Goal: Task Accomplishment & Management: Complete application form

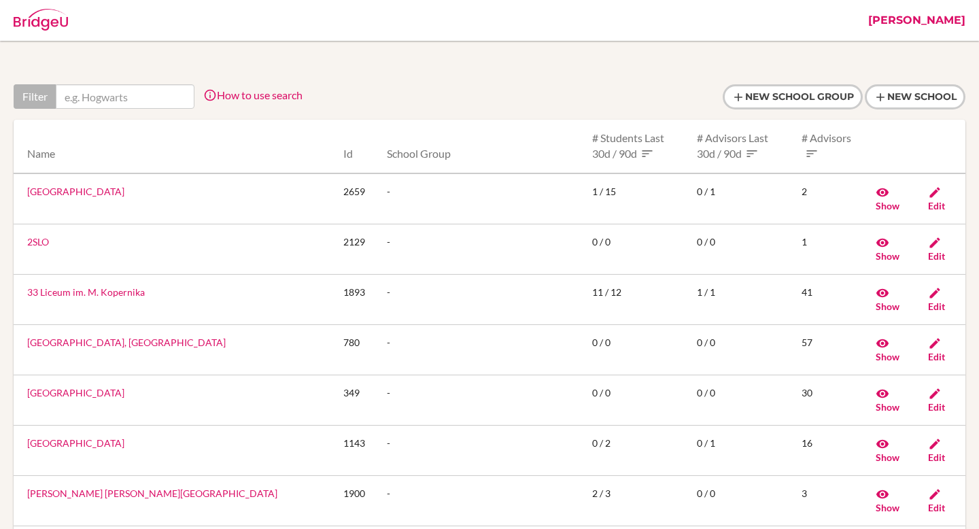
click at [938, 18] on link "[PERSON_NAME]" at bounding box center [916, 20] width 111 height 41
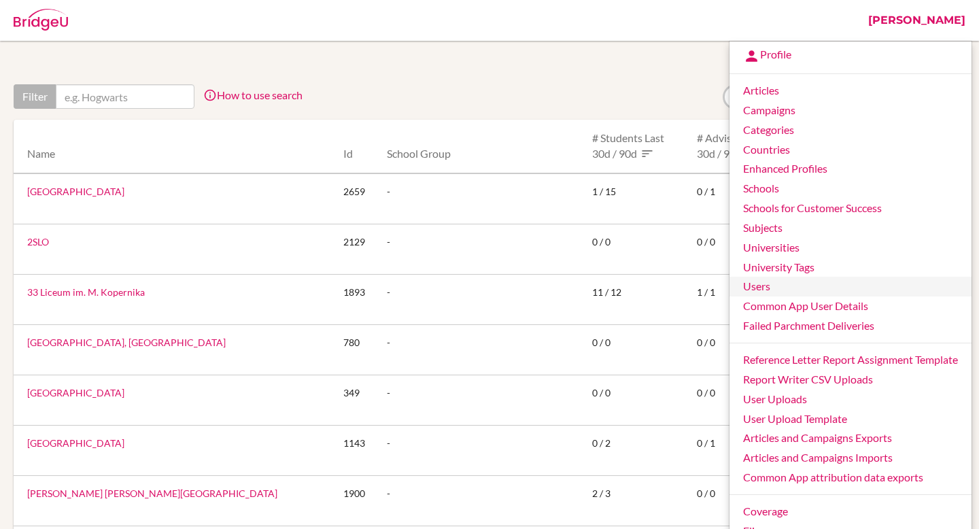
click at [786, 287] on link "Users" at bounding box center [851, 287] width 242 height 20
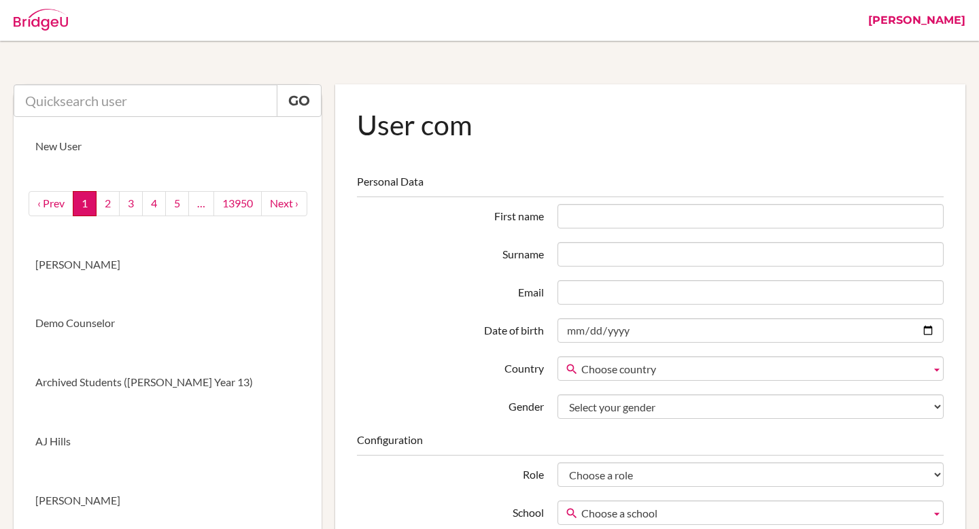
type input "[EMAIL_ADDRESS][DOMAIN_NAME]"
click at [109, 96] on input "text" at bounding box center [146, 100] width 264 height 33
paste input "gsipp+1@earj.com.br"
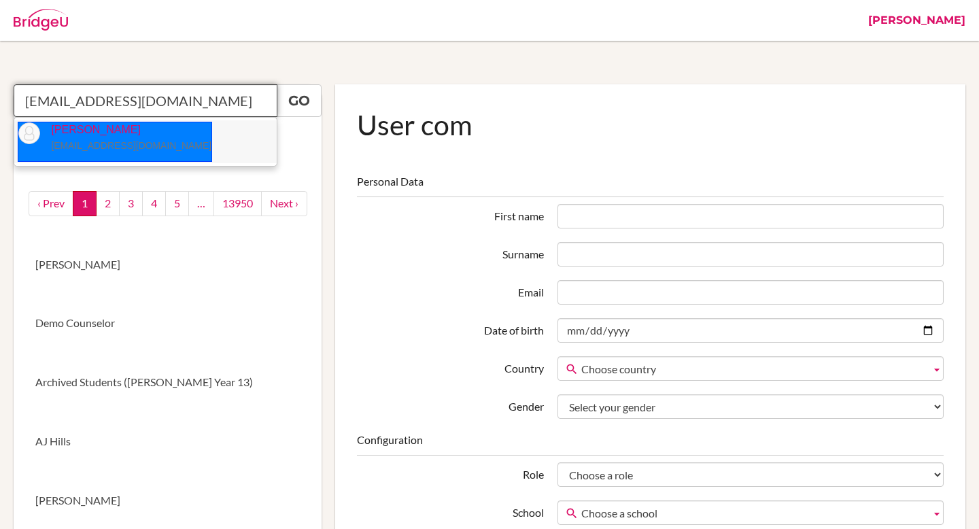
click at [114, 139] on p "Greg Sipp gsipp+1@earj.com.br" at bounding box center [125, 137] width 171 height 31
type input "Greg Sipp"
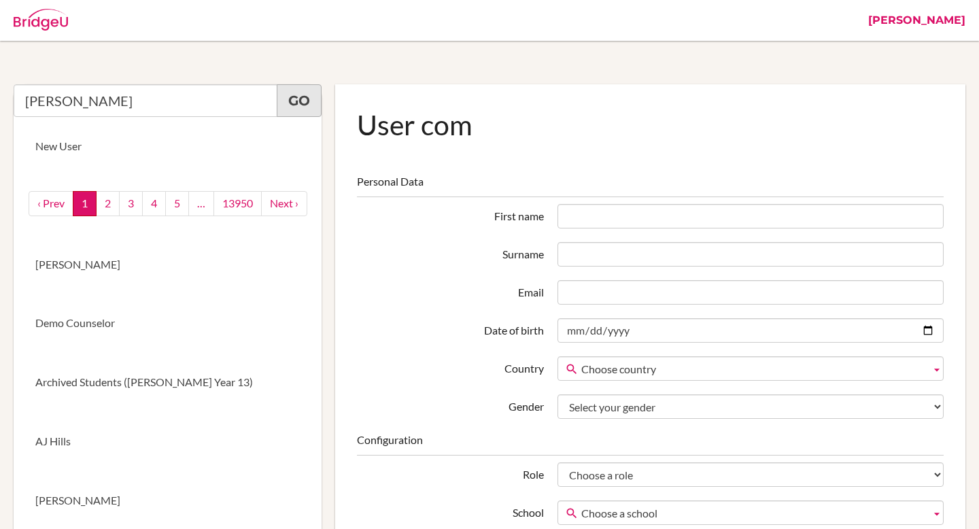
click at [314, 115] on link "Go" at bounding box center [299, 100] width 45 height 33
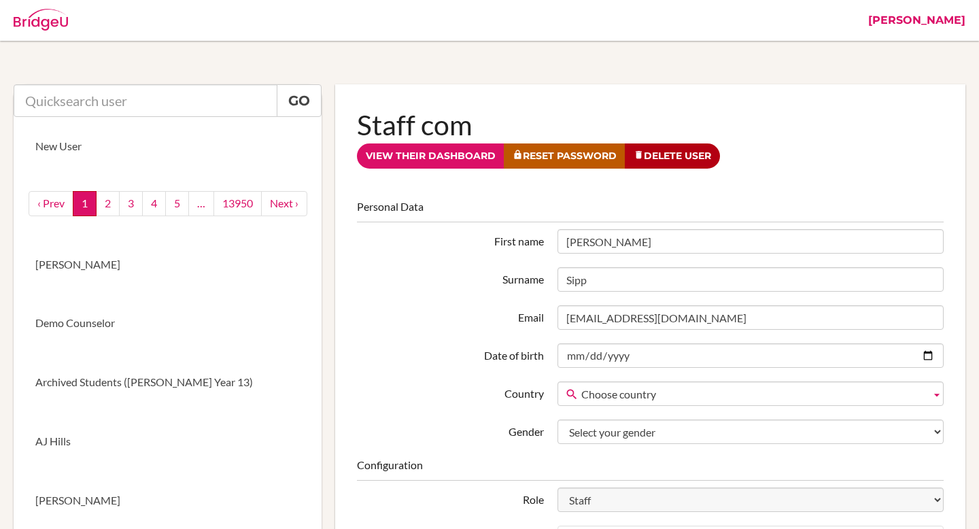
click at [953, 24] on link "[PERSON_NAME]" at bounding box center [916, 20] width 111 height 41
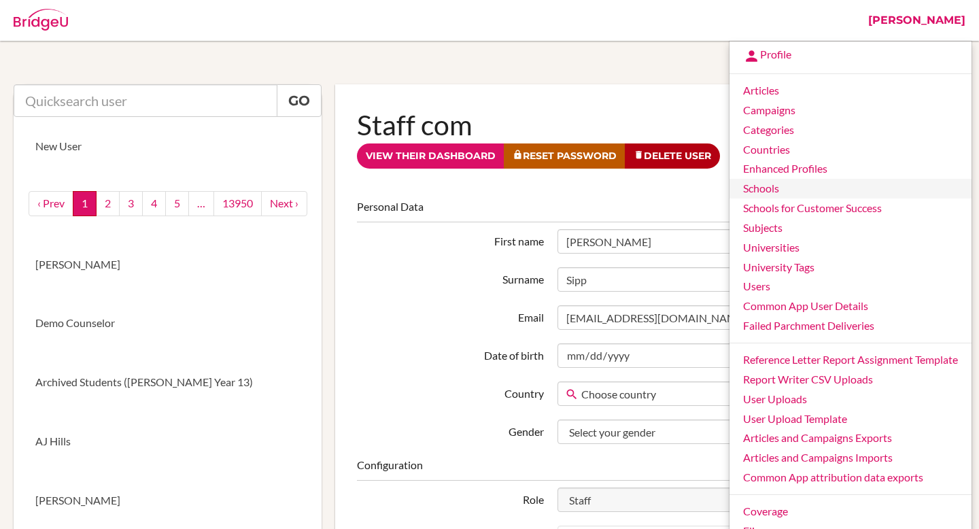
click at [796, 195] on link "Schools" at bounding box center [851, 189] width 242 height 20
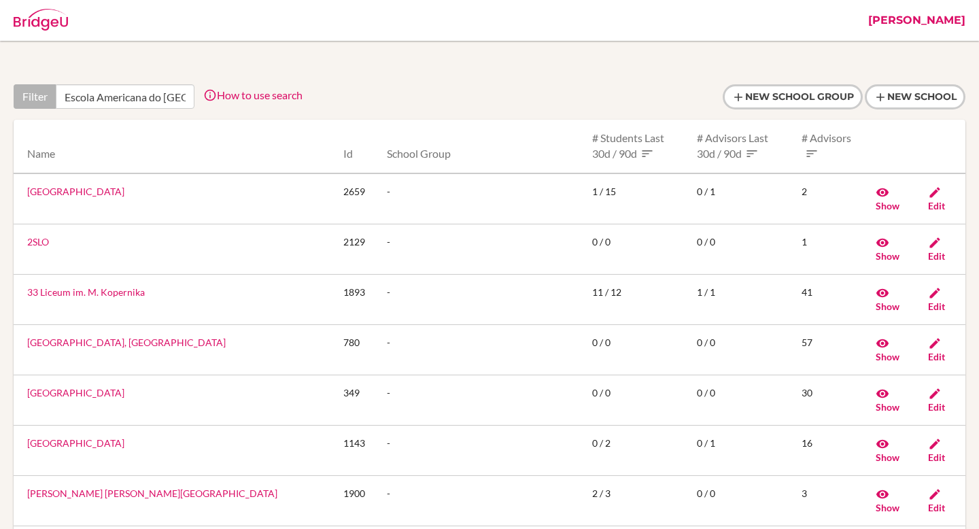
scroll to position [0, 52]
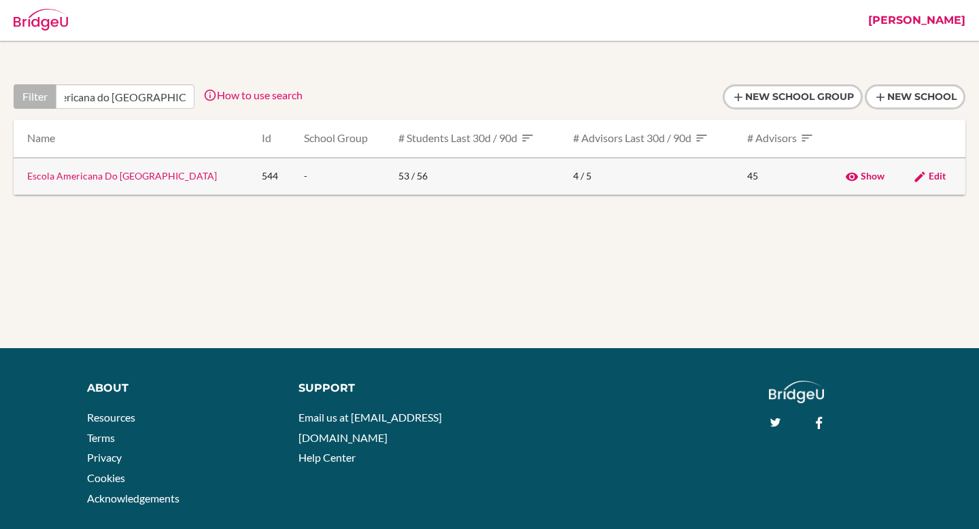
type input "Escola Americana do Rio de Janeiro"
click at [130, 176] on link "Escola Americana Do Rio de Janeiro" at bounding box center [122, 176] width 190 height 12
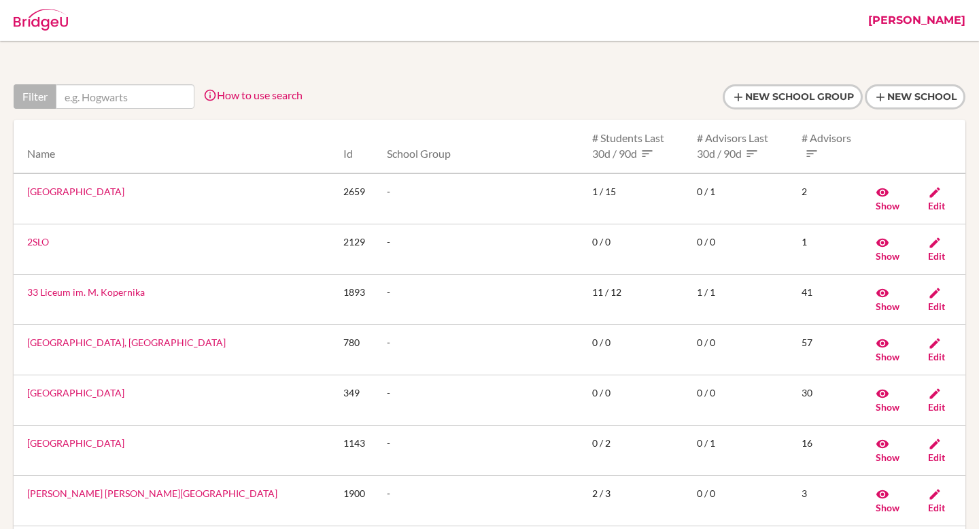
click at [93, 96] on input "Escola Americana do Rio de Janeiro" at bounding box center [125, 96] width 139 height 24
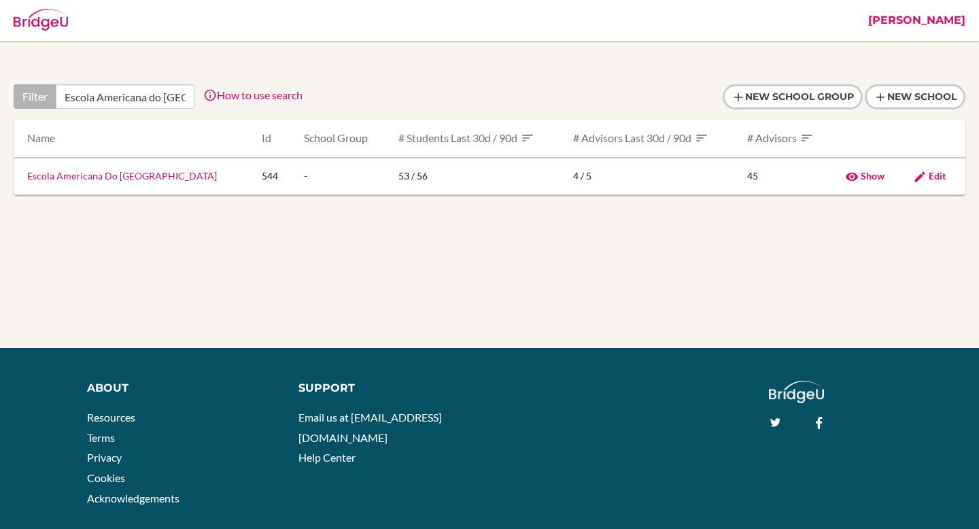
scroll to position [0, 52]
type input "Escola Americana do Rio de Janeiro"
click at [151, 177] on link "Escola Americana Do Rio de Janeiro" at bounding box center [122, 176] width 190 height 12
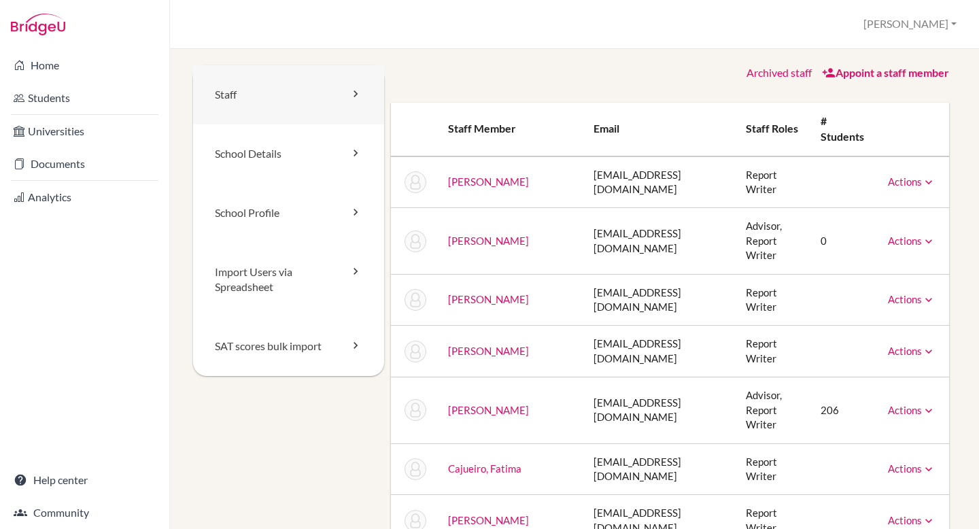
click at [288, 96] on link "Staff" at bounding box center [288, 94] width 191 height 59
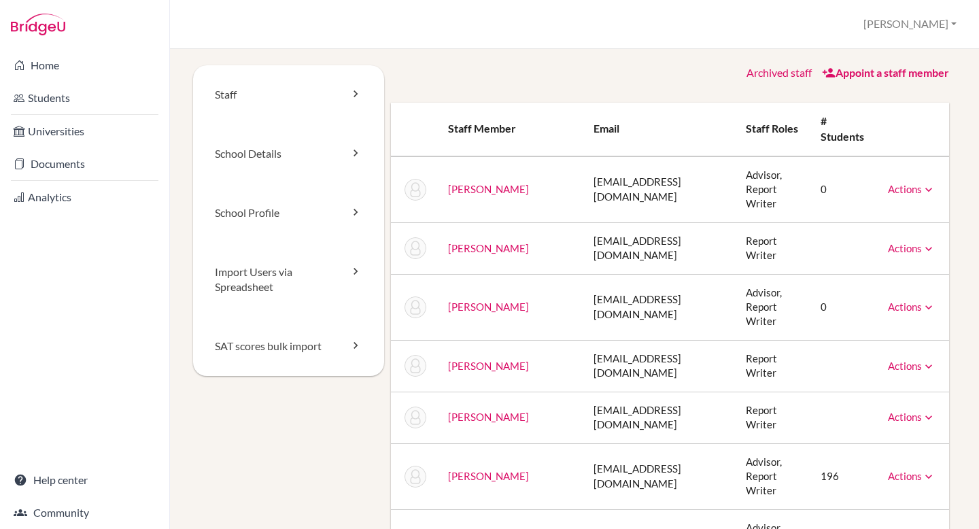
click at [859, 76] on link "Appoint a staff member" at bounding box center [885, 72] width 127 height 13
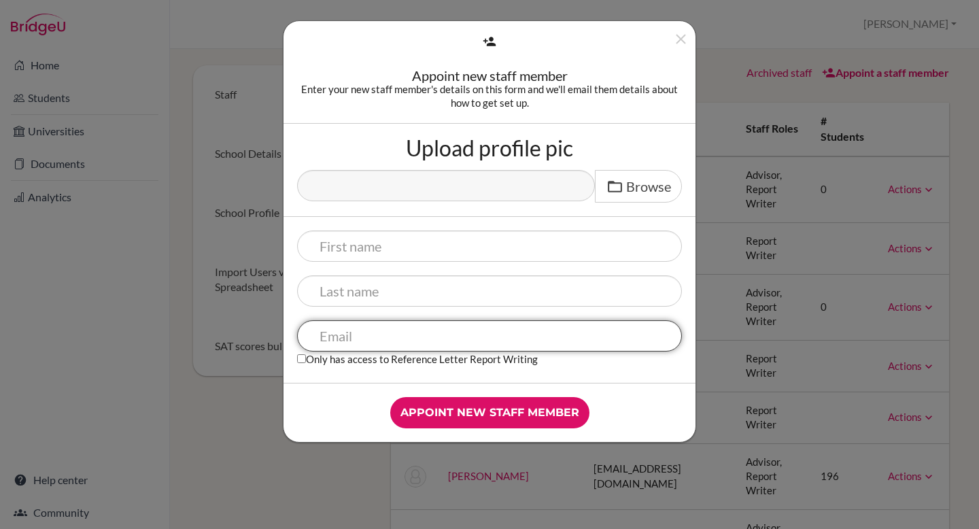
click at [360, 335] on input "text" at bounding box center [489, 335] width 385 height 31
paste input "[EMAIL_ADDRESS][DOMAIN_NAME]"
type input "[EMAIL_ADDRESS][DOMAIN_NAME]"
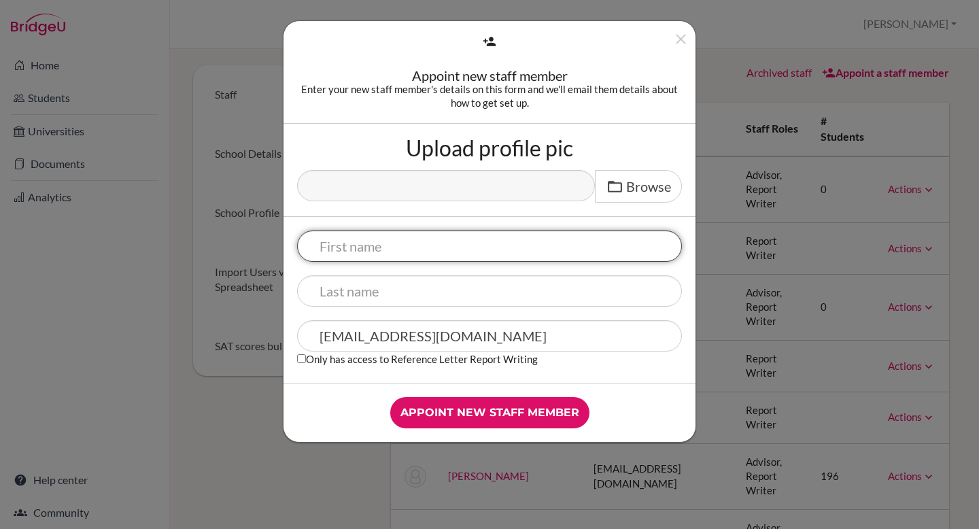
click at [352, 240] on input "text" at bounding box center [489, 245] width 385 height 31
type input "[PERSON_NAME]"
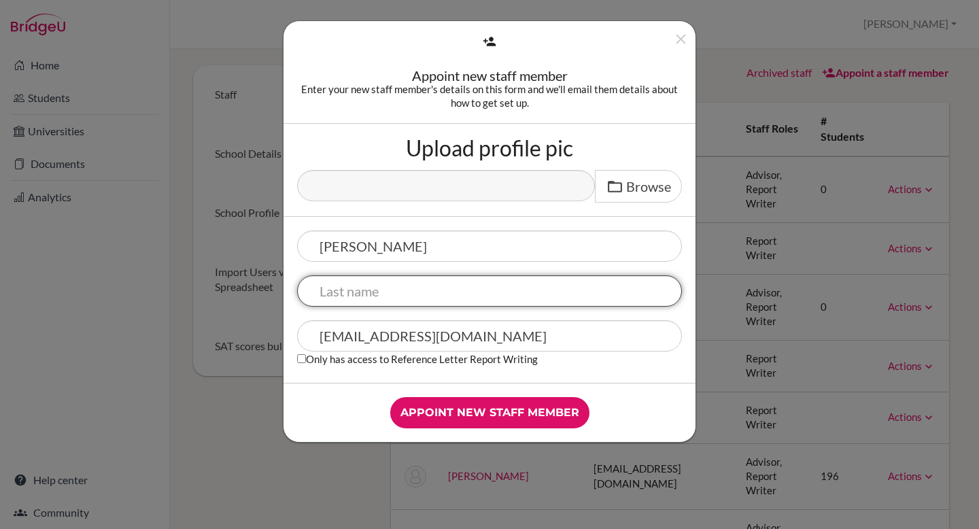
click at [540, 292] on input "text" at bounding box center [489, 290] width 385 height 31
click at [441, 288] on input "text" at bounding box center [489, 290] width 385 height 31
type input "Sipp"
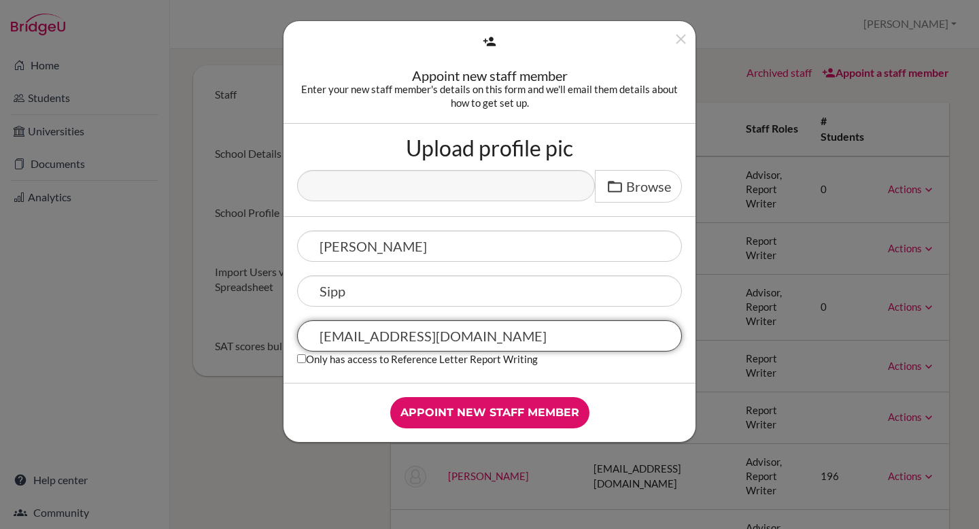
click at [616, 350] on input "gsipp@earj.com.br" at bounding box center [489, 335] width 385 height 31
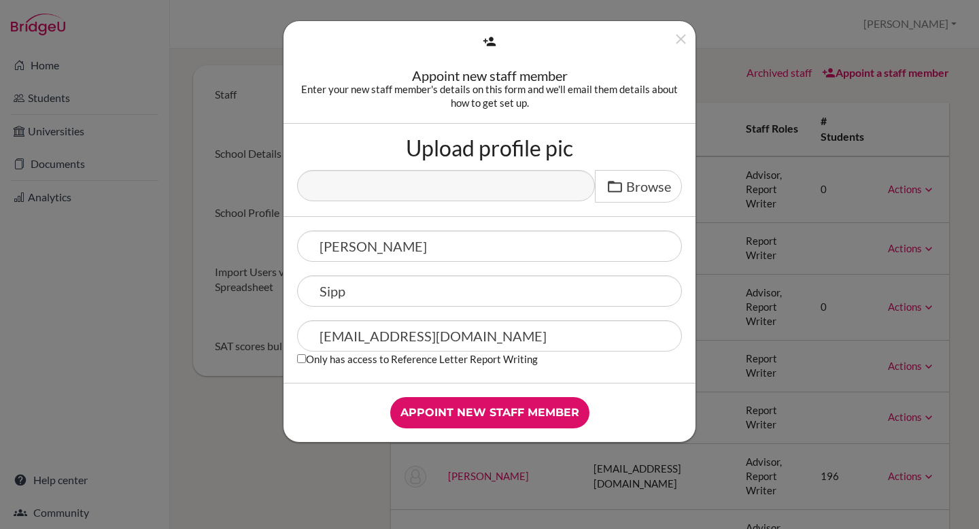
click at [620, 360] on div "gsipp@earj.com.br Only has access to Reference Letter Report Writing" at bounding box center [489, 344] width 385 height 49
click at [531, 417] on input "Appoint new staff member" at bounding box center [489, 412] width 199 height 31
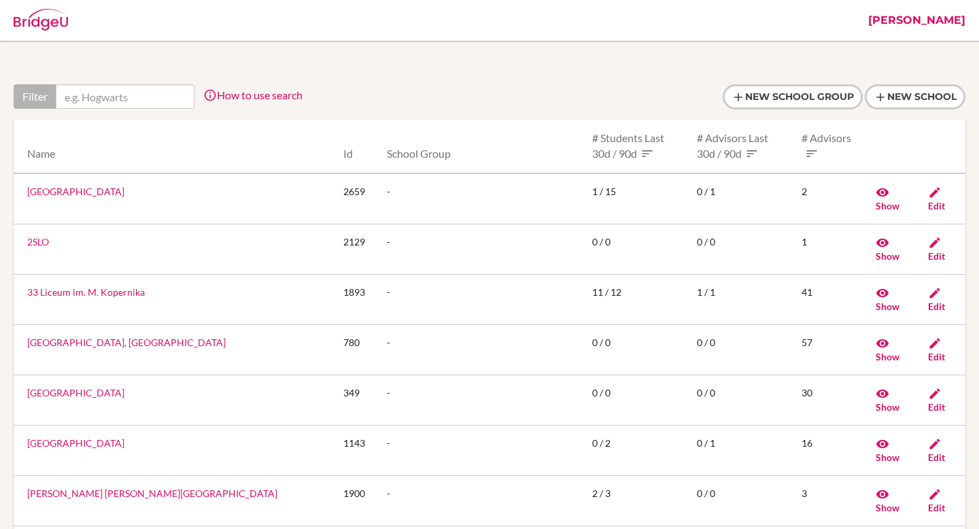
click at [939, 18] on link "[PERSON_NAME]" at bounding box center [916, 20] width 111 height 41
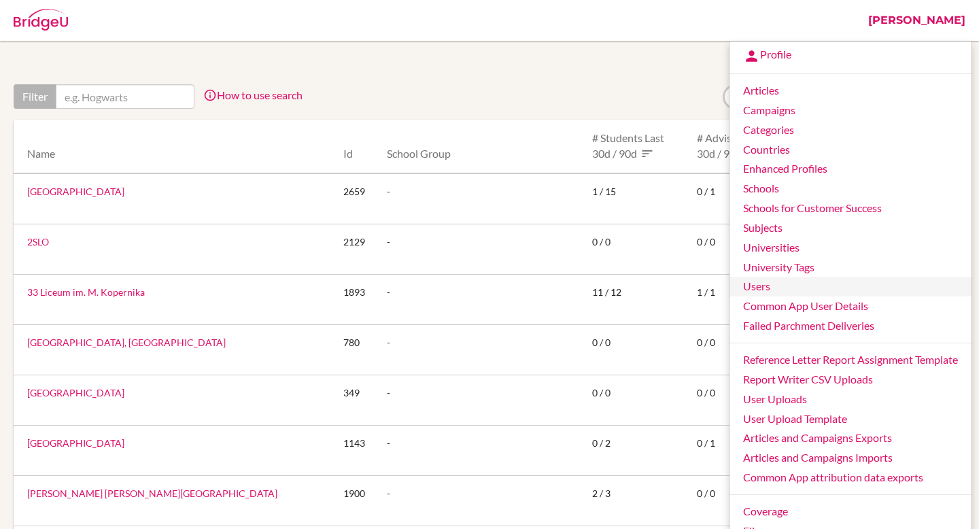
click at [784, 289] on link "Users" at bounding box center [851, 287] width 242 height 20
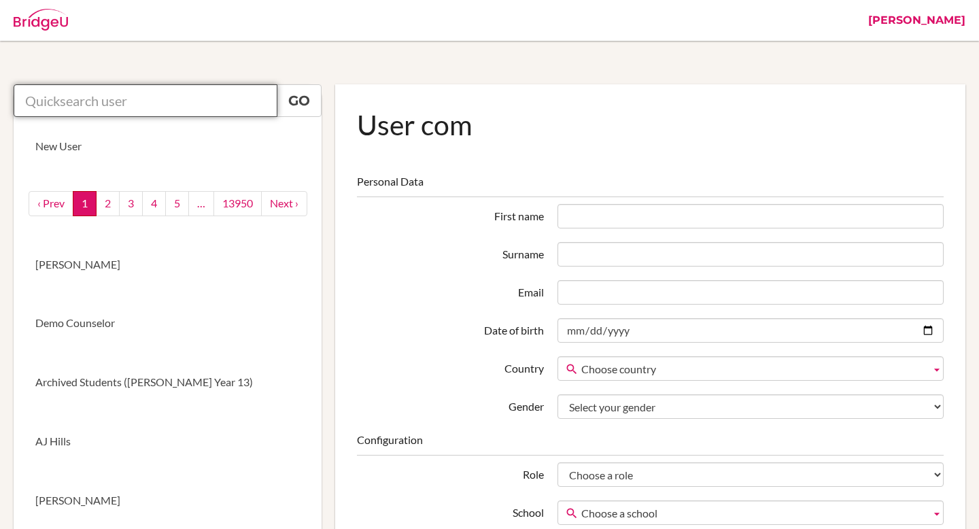
click at [180, 105] on input "text" at bounding box center [146, 100] width 264 height 33
paste input "[EMAIL_ADDRESS][DOMAIN_NAME]"
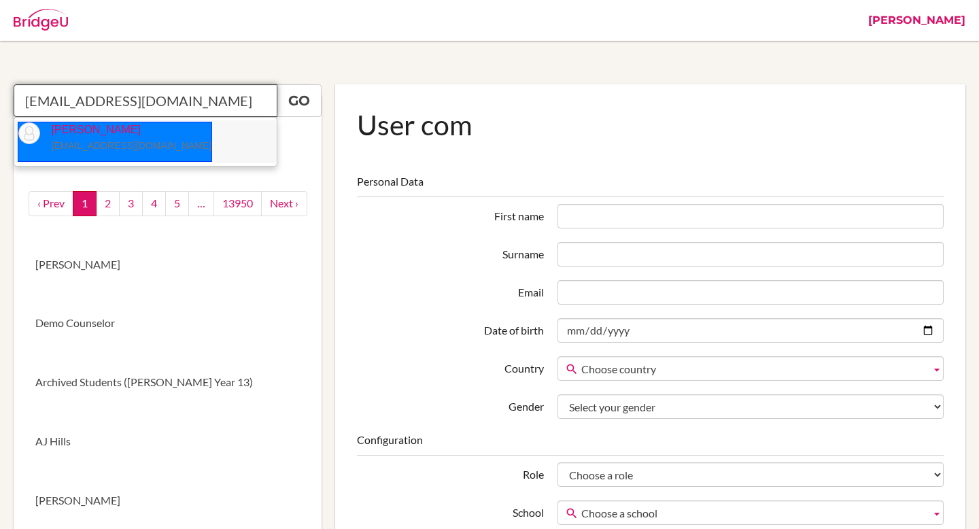
click at [119, 146] on small "gsipp+1@earj.com.br" at bounding box center [131, 145] width 160 height 11
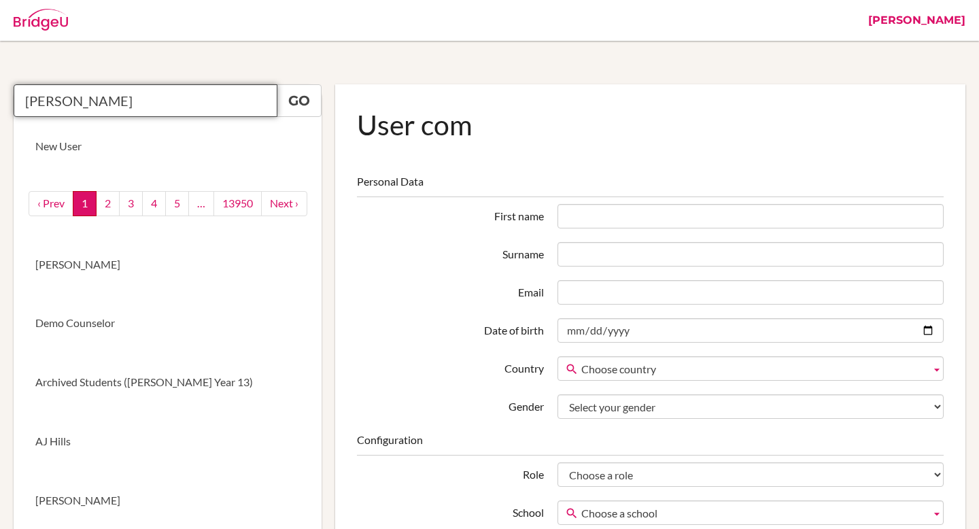
type input "Greg Sipp"
